Goal: Communication & Community: Answer question/provide support

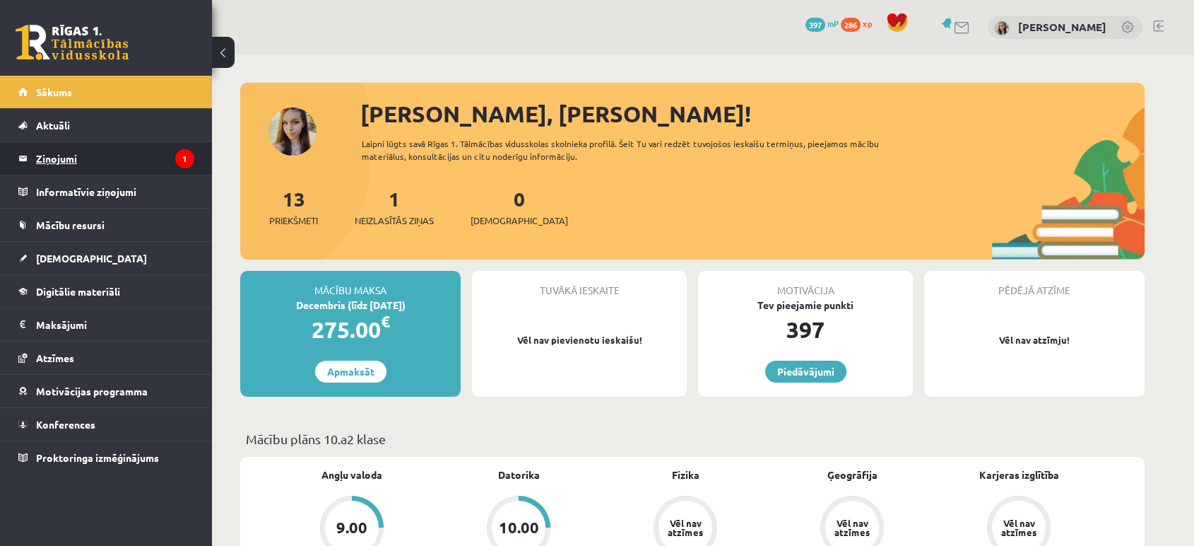
click at [61, 163] on legend "Ziņojumi 1" at bounding box center [115, 158] width 158 height 33
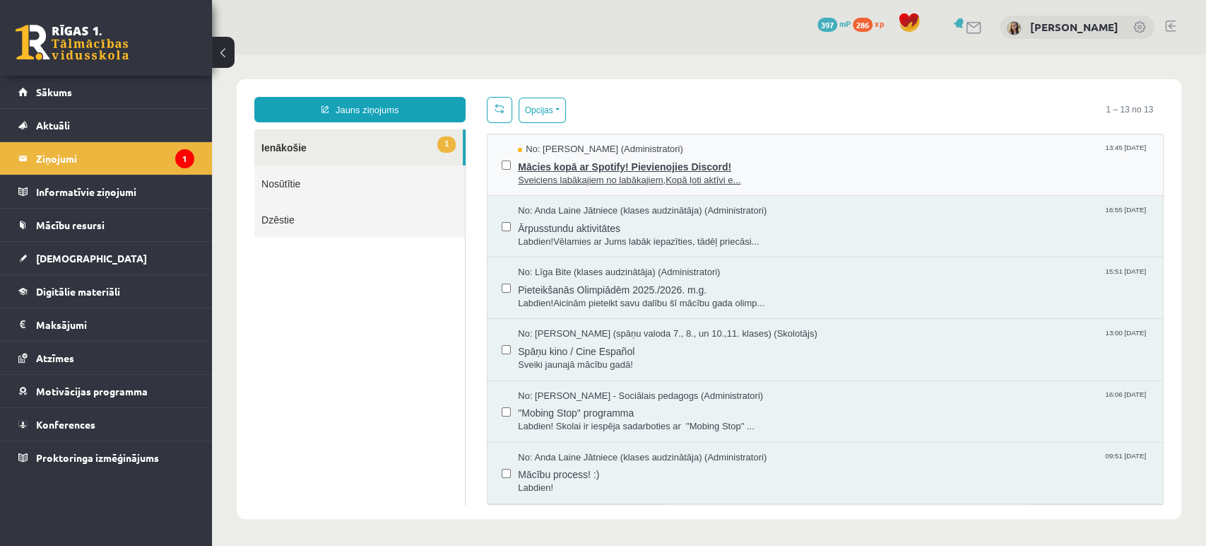
click at [663, 184] on span "Sveiciens labākajiem no labākajiem,Kopā ļoti aktīvi e..." at bounding box center [833, 180] width 631 height 13
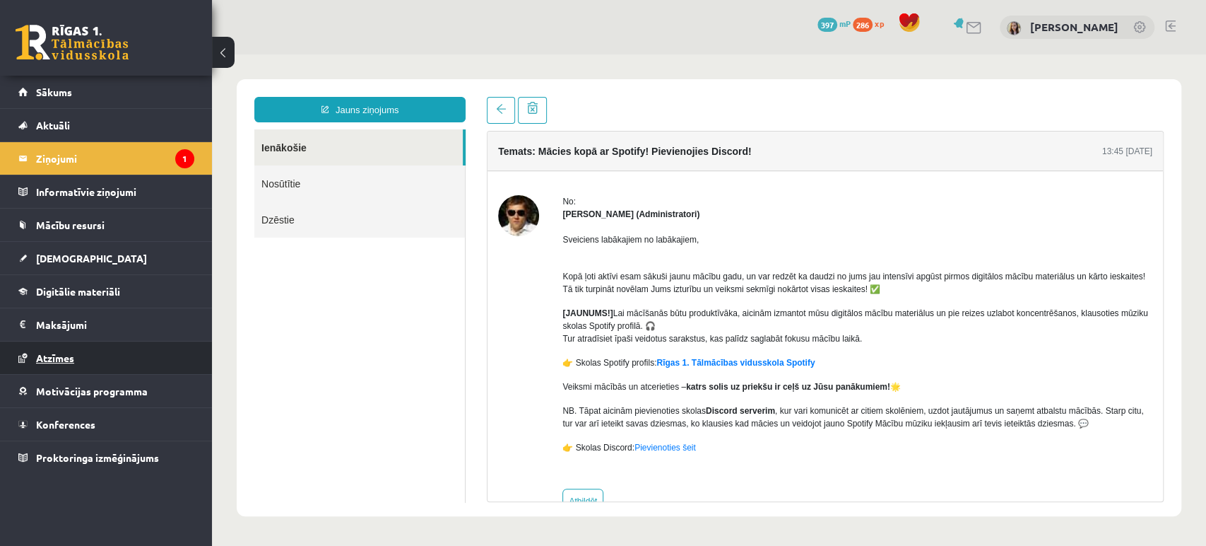
click at [55, 355] on span "Atzīmes" at bounding box center [55, 357] width 38 height 13
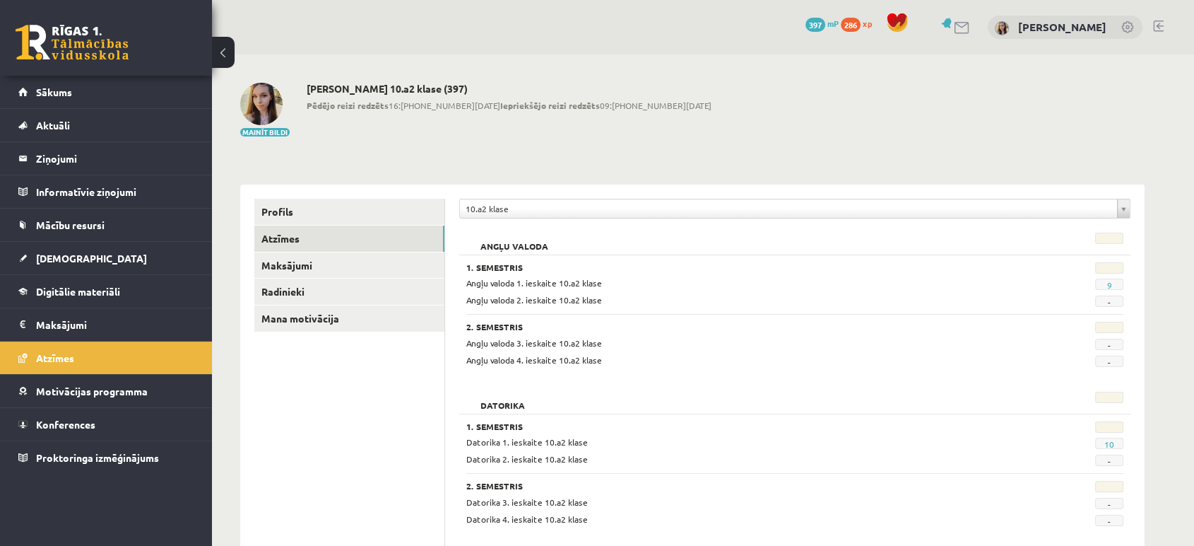
click at [967, 22] on link at bounding box center [962, 28] width 17 height 12
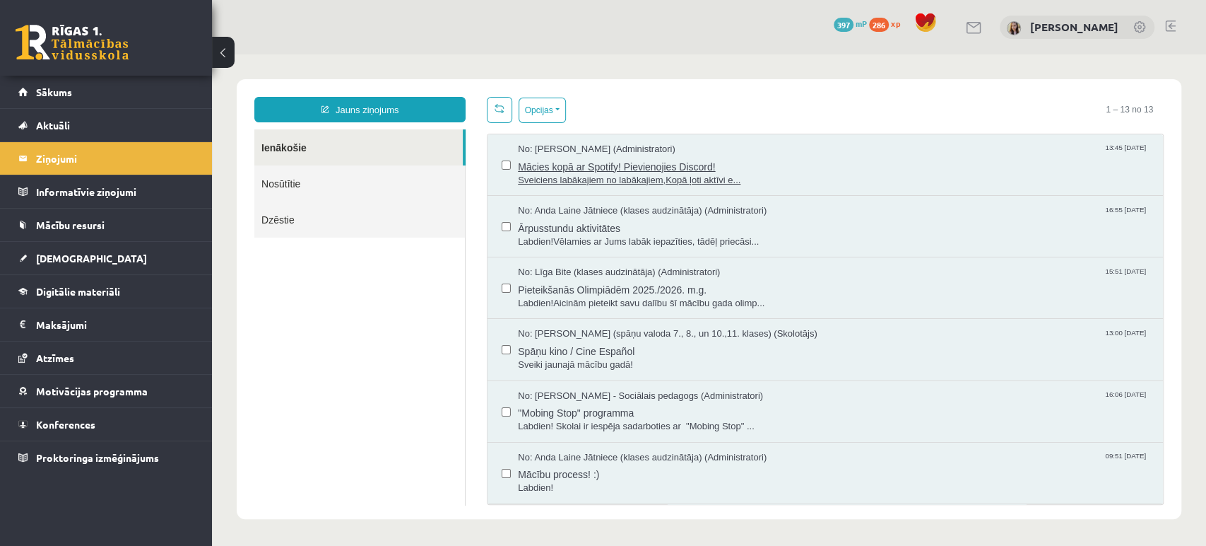
click at [640, 175] on span "Sveiciens labākajiem no labākajiem,Kopā ļoti aktīvi e..." at bounding box center [833, 180] width 631 height 13
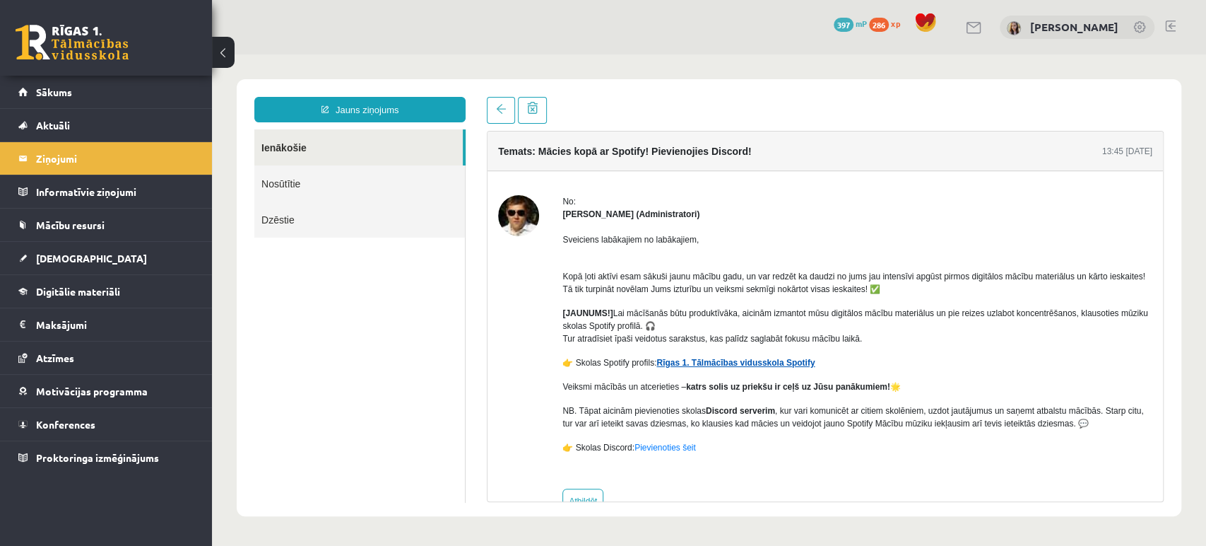
click at [698, 363] on link "Rīgas 1. Tālmācības vidusskola Spotify" at bounding box center [735, 363] width 158 height 10
